Goal: Browse casually

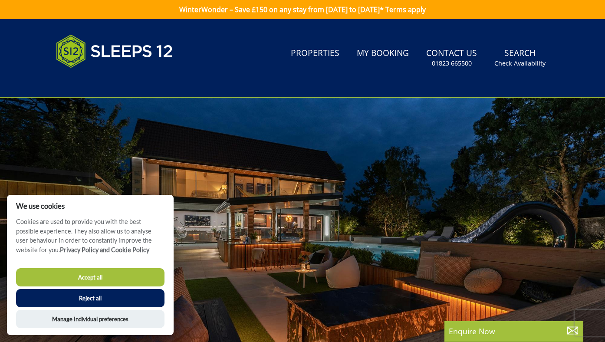
click at [122, 299] on button "Reject all" at bounding box center [90, 298] width 149 height 18
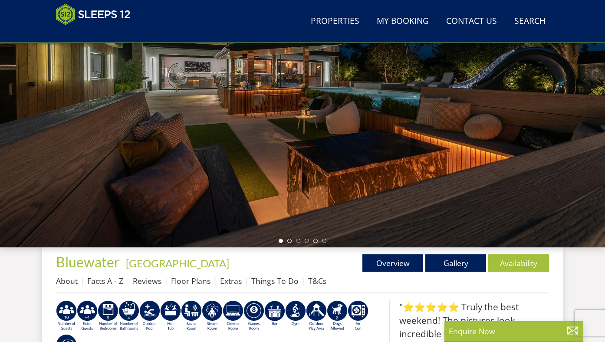
scroll to position [120, 0]
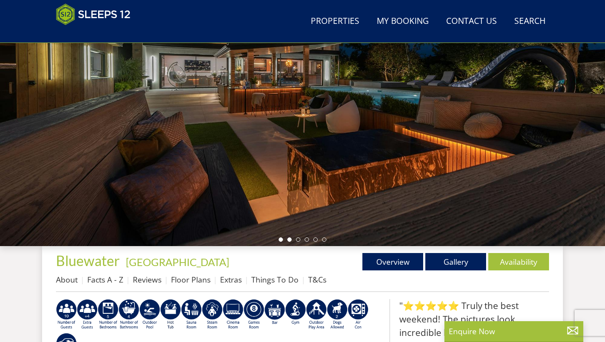
click at [289, 238] on li at bounding box center [289, 240] width 4 height 4
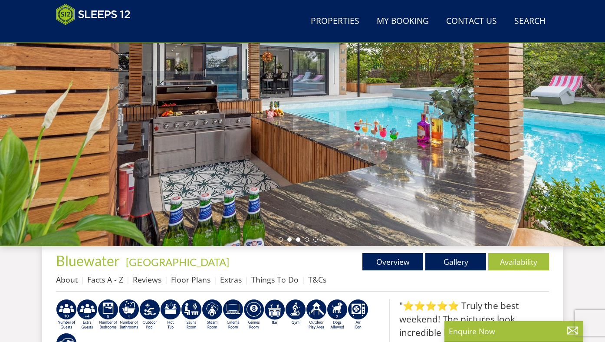
click at [300, 238] on li at bounding box center [298, 240] width 4 height 4
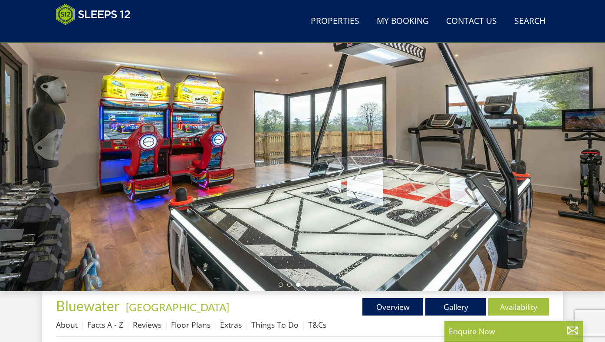
scroll to position [66, 0]
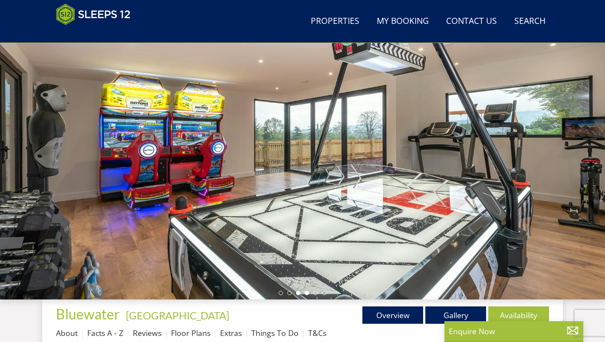
click at [307, 294] on li at bounding box center [307, 293] width 4 height 4
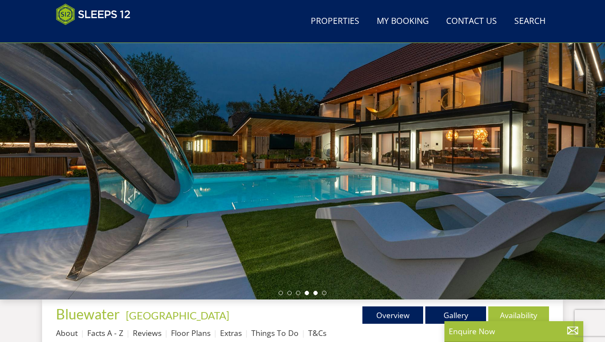
click at [315, 293] on li at bounding box center [316, 293] width 4 height 4
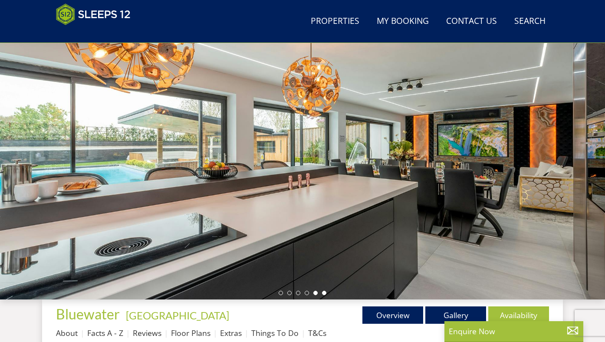
click at [325, 292] on li at bounding box center [324, 293] width 4 height 4
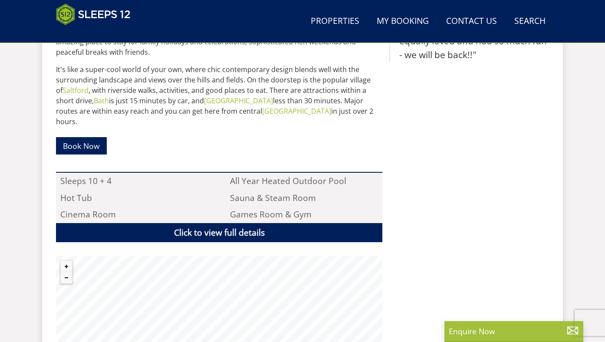
scroll to position [743, 0]
